Goal: Obtain resource: Download file/media

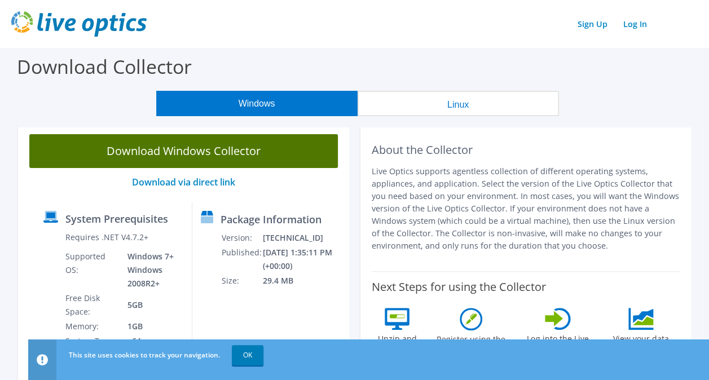
click at [217, 152] on link "Download Windows Collector" at bounding box center [183, 151] width 309 height 34
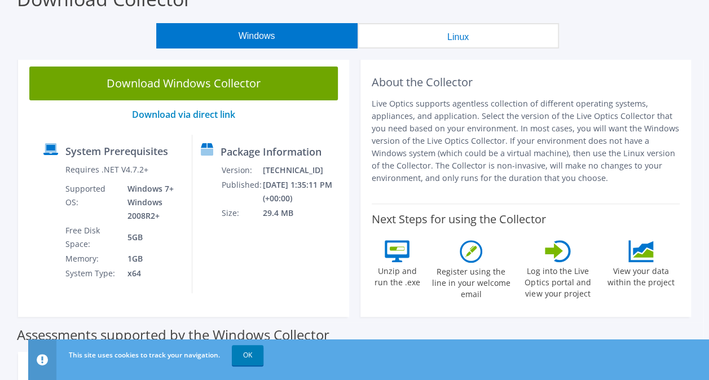
scroll to position [74, 0]
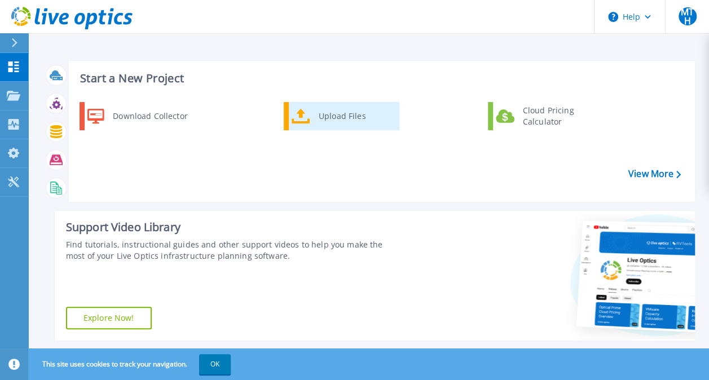
click at [345, 115] on div "Upload Files" at bounding box center [355, 116] width 84 height 23
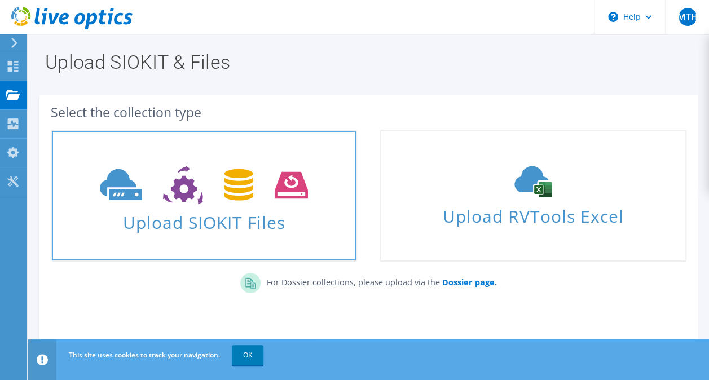
click at [236, 223] on span "Upload SIOKIT Files" at bounding box center [204, 219] width 304 height 24
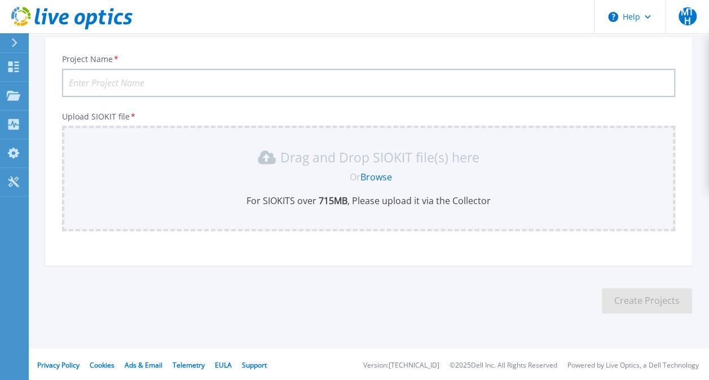
scroll to position [69, 0]
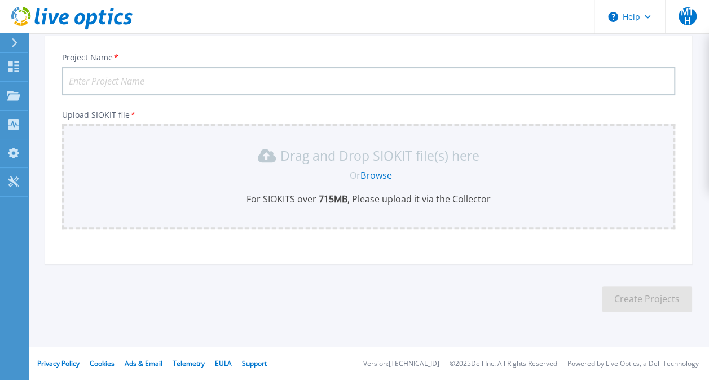
click at [367, 174] on link "Browse" at bounding box center [377, 175] width 32 height 12
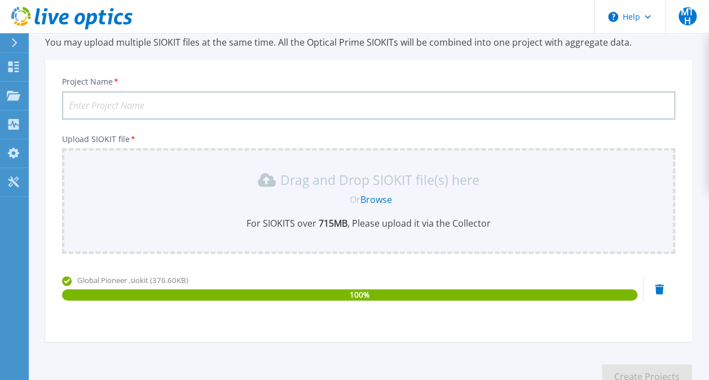
scroll to position [42, 0]
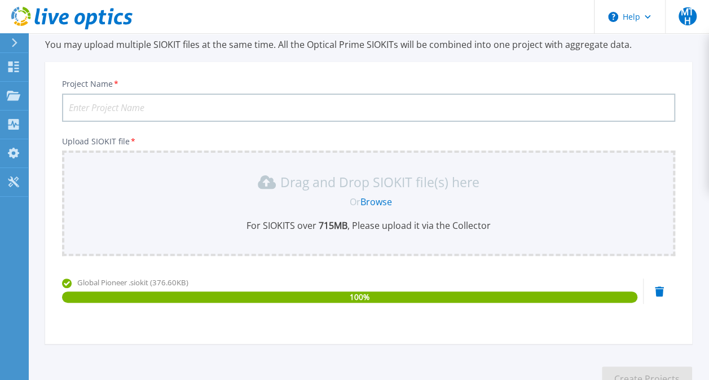
click at [390, 115] on input "Project Name *" at bounding box center [368, 108] width 613 height 28
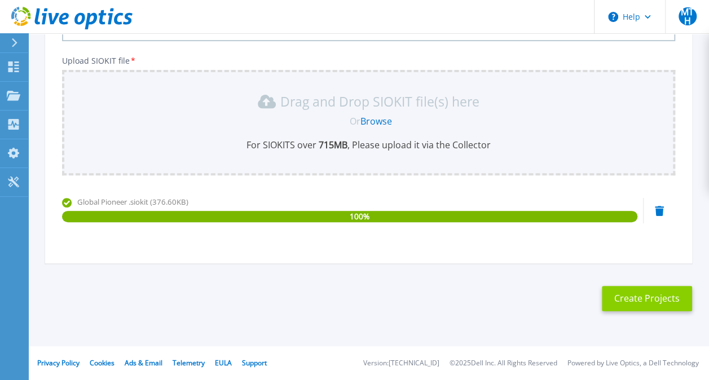
type input "Global Pioneer"
click at [632, 289] on button "Create Projects" at bounding box center [647, 298] width 90 height 25
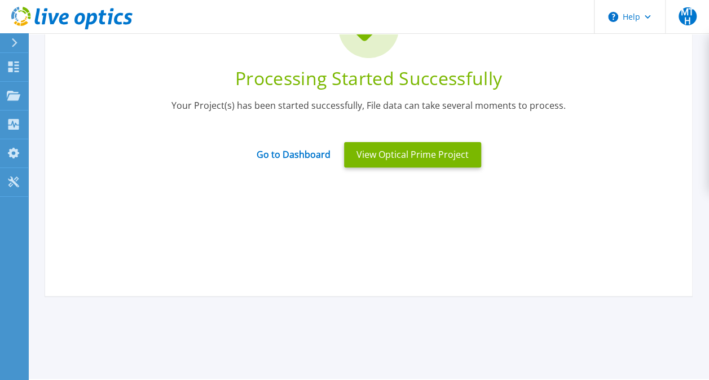
scroll to position [84, 0]
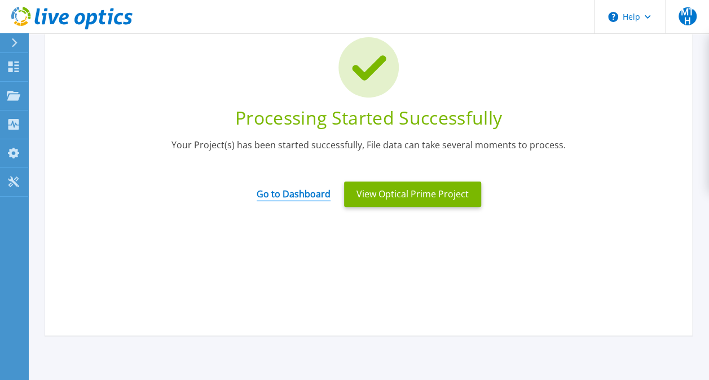
click at [303, 198] on link "Go to Dashboard" at bounding box center [294, 190] width 74 height 22
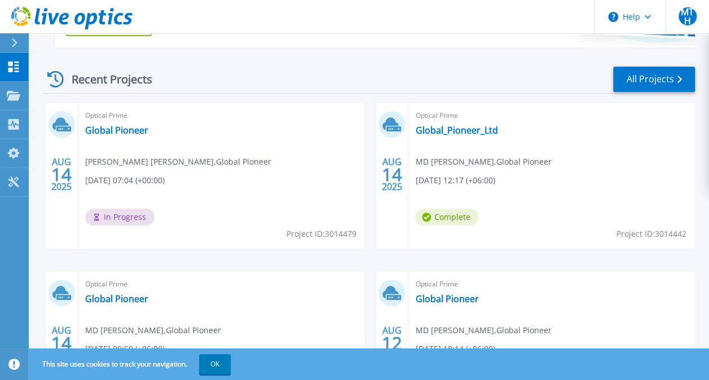
scroll to position [293, 0]
click at [446, 129] on link "Global_Pioneer_Ltd" at bounding box center [456, 130] width 82 height 11
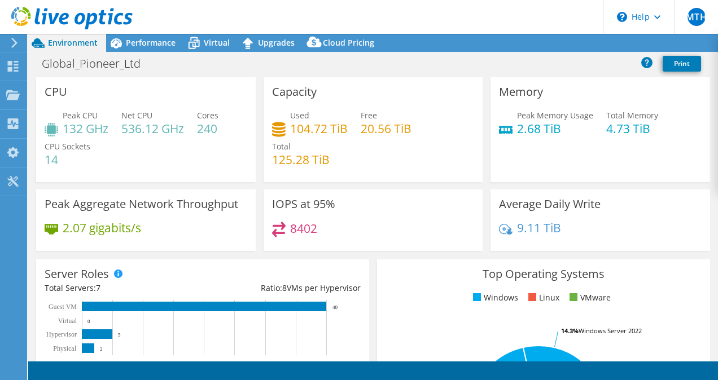
select select "USD"
select select "Singapore"
select select "SGD"
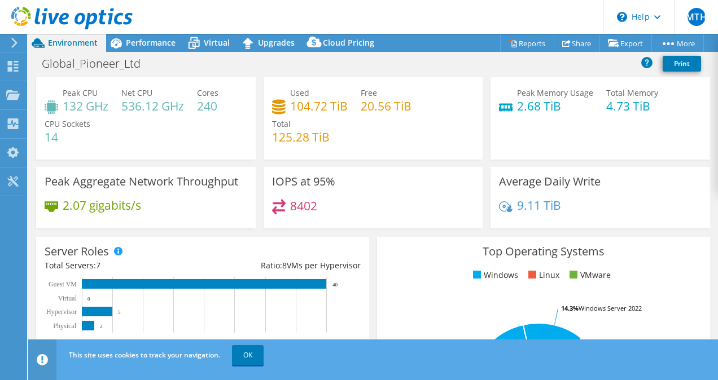
scroll to position [20, 0]
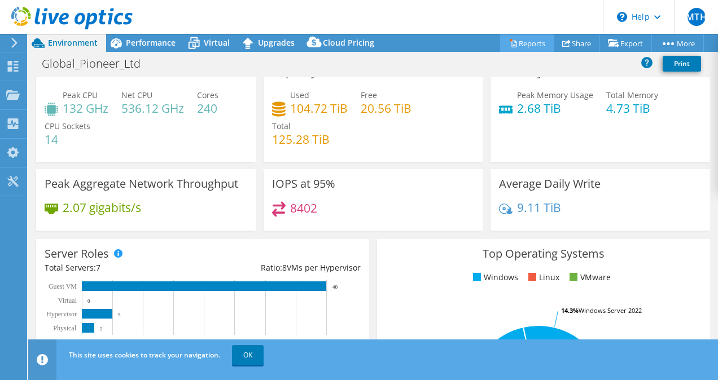
click at [525, 41] on link "Reports" at bounding box center [527, 42] width 54 height 17
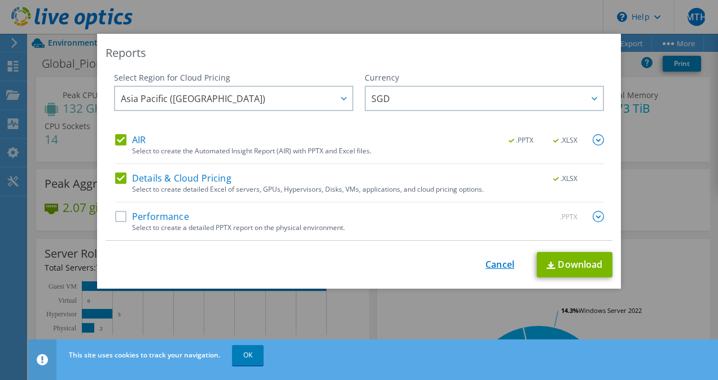
click at [489, 261] on link "Cancel" at bounding box center [499, 265] width 29 height 11
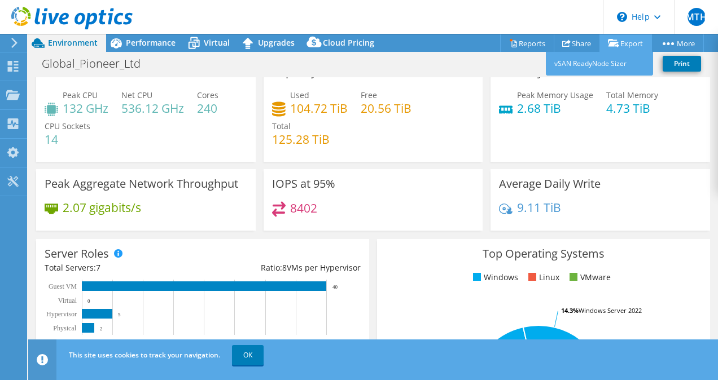
click at [612, 42] on icon at bounding box center [613, 43] width 11 height 8
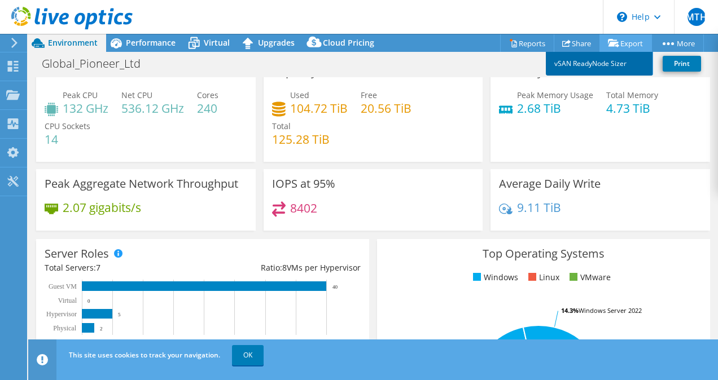
click at [594, 64] on link "vSAN ReadyNode Sizer" at bounding box center [599, 64] width 107 height 24
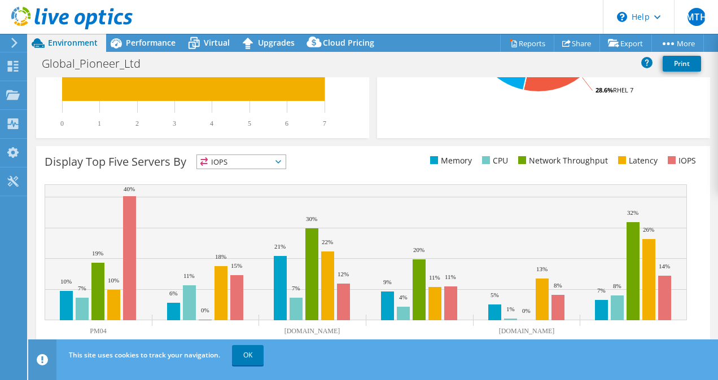
scroll to position [403, 0]
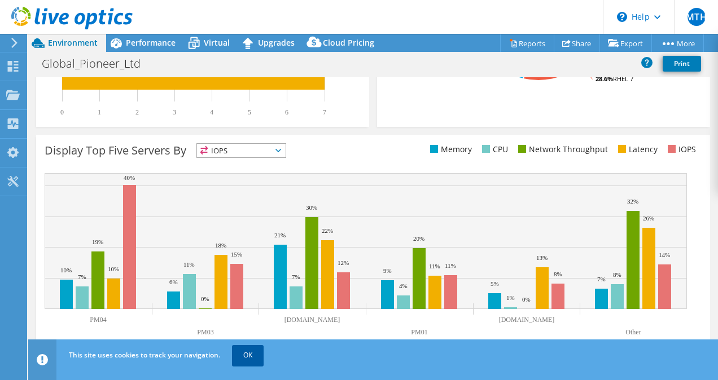
click at [238, 357] on link "OK" at bounding box center [248, 355] width 32 height 20
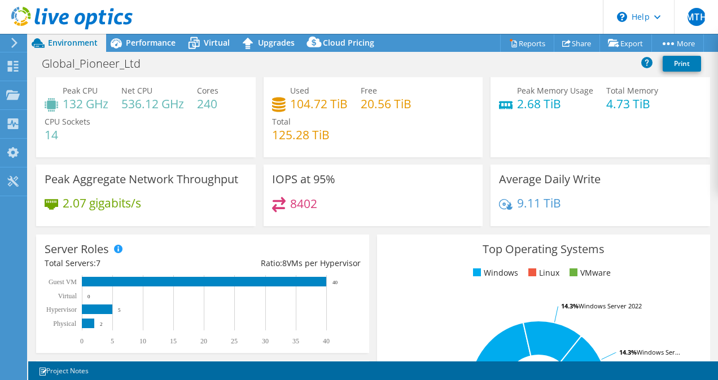
scroll to position [24, 0]
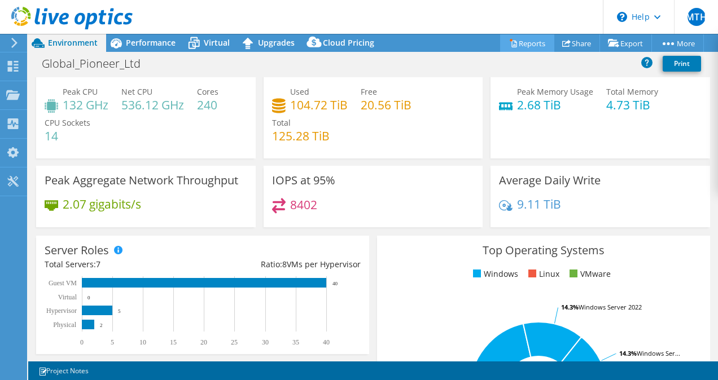
click at [517, 40] on link "Reports" at bounding box center [527, 42] width 54 height 17
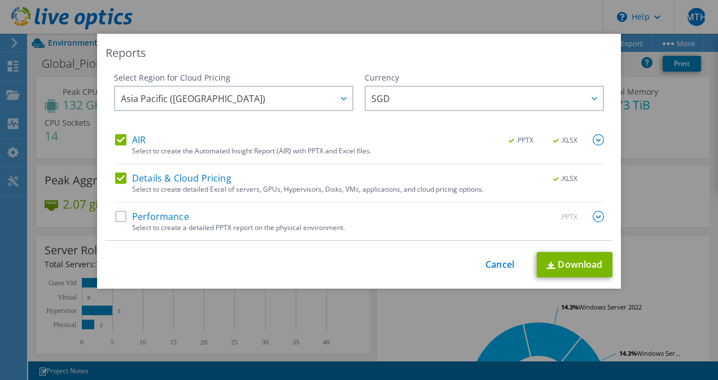
click at [168, 215] on label "Performance" at bounding box center [152, 216] width 74 height 11
click at [0, 0] on input "Performance" at bounding box center [0, 0] width 0 height 0
click at [562, 258] on link "Download" at bounding box center [575, 264] width 76 height 25
